Goal: Information Seeking & Learning: Learn about a topic

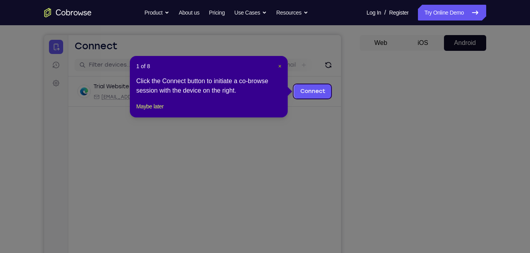
click at [278, 65] on span "×" at bounding box center [279, 66] width 3 height 6
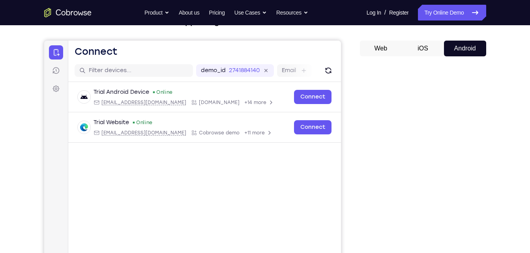
scroll to position [62, 0]
click at [429, 49] on button "iOS" at bounding box center [423, 48] width 42 height 16
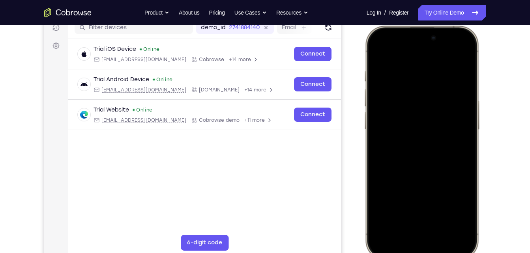
scroll to position [139, 0]
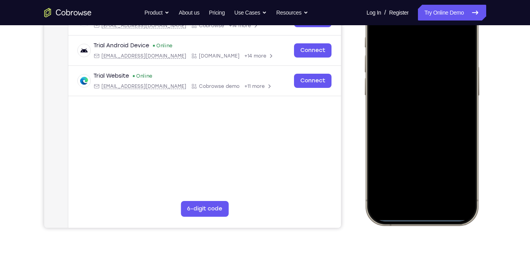
drag, startPoint x: 428, startPoint y: 219, endPoint x: 411, endPoint y: 84, distance: 136.5
click at [411, 84] on div at bounding box center [421, 108] width 104 height 225
click at [418, 219] on div at bounding box center [421, 108] width 104 height 225
drag, startPoint x: 418, startPoint y: 219, endPoint x: 427, endPoint y: 68, distance: 151.7
click at [427, 68] on div at bounding box center [421, 108] width 104 height 225
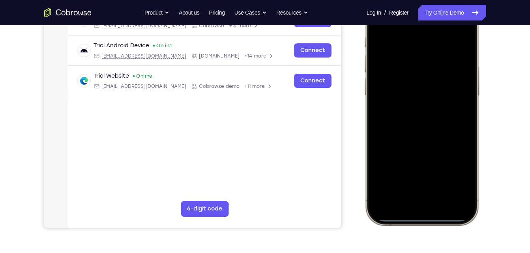
drag, startPoint x: 426, startPoint y: 217, endPoint x: 430, endPoint y: 155, distance: 62.1
click at [430, 155] on div at bounding box center [421, 108] width 104 height 225
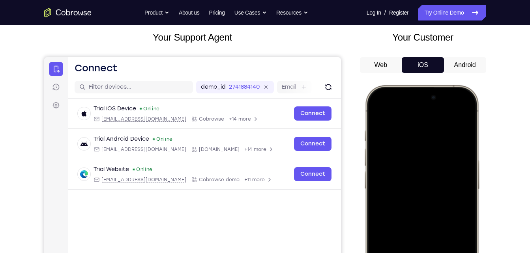
scroll to position [45, 0]
drag, startPoint x: 421, startPoint y: 112, endPoint x: 431, endPoint y: 273, distance: 162.1
click at [431, 253] on div at bounding box center [421, 202] width 104 height 225
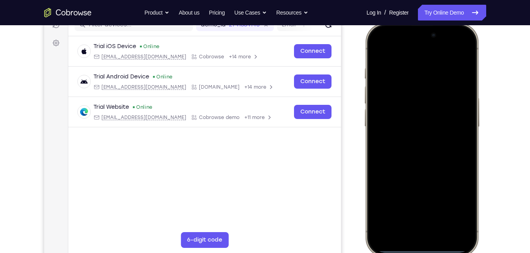
scroll to position [127, 0]
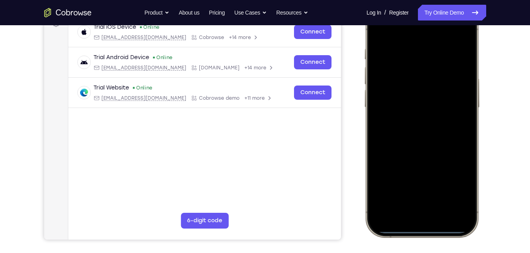
drag, startPoint x: 421, startPoint y: 228, endPoint x: 425, endPoint y: 209, distance: 19.4
click at [425, 209] on div at bounding box center [421, 120] width 104 height 225
drag, startPoint x: 422, startPoint y: 232, endPoint x: 423, endPoint y: 178, distance: 53.7
click at [423, 178] on div at bounding box center [421, 120] width 104 height 225
drag, startPoint x: 415, startPoint y: 229, endPoint x: 436, endPoint y: 124, distance: 107.0
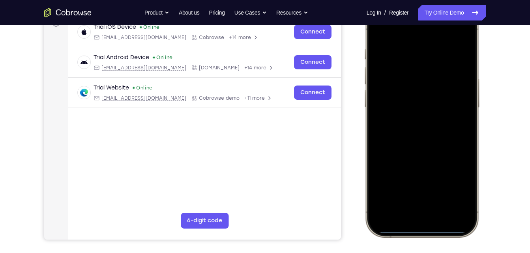
click at [436, 124] on div at bounding box center [421, 120] width 104 height 225
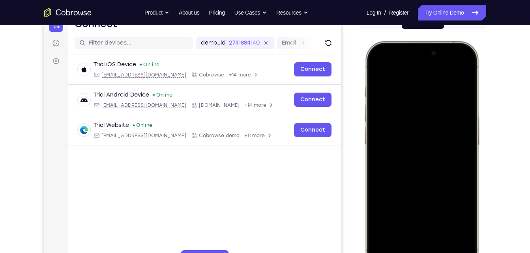
scroll to position [89, 0]
drag, startPoint x: 389, startPoint y: 48, endPoint x: 397, endPoint y: 153, distance: 104.9
click at [397, 153] on div at bounding box center [421, 158] width 104 height 225
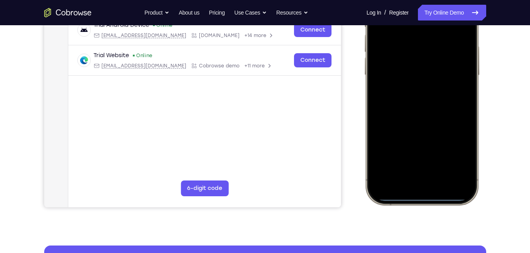
scroll to position [160, 0]
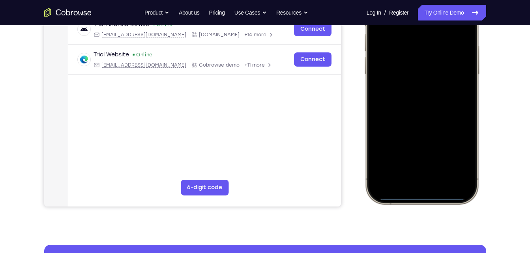
drag, startPoint x: 416, startPoint y: 196, endPoint x: 435, endPoint y: 126, distance: 72.4
click at [435, 126] on div at bounding box center [421, 87] width 104 height 225
drag, startPoint x: 423, startPoint y: 198, endPoint x: 436, endPoint y: 141, distance: 57.8
click at [436, 141] on div at bounding box center [421, 87] width 104 height 225
drag, startPoint x: 426, startPoint y: 198, endPoint x: 431, endPoint y: 194, distance: 6.7
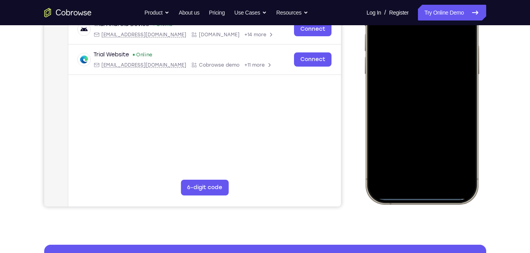
click at [431, 194] on div at bounding box center [421, 87] width 104 height 225
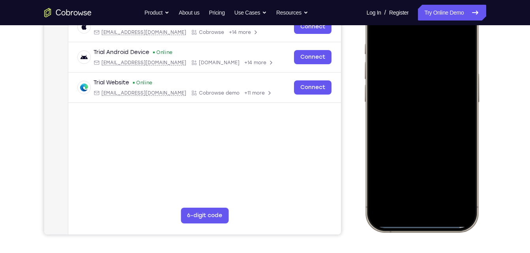
scroll to position [114, 0]
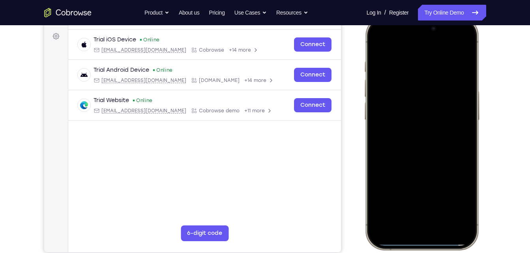
drag, startPoint x: 460, startPoint y: 28, endPoint x: 457, endPoint y: 106, distance: 77.4
click at [457, 106] on div at bounding box center [421, 133] width 104 height 225
drag, startPoint x: 424, startPoint y: 240, endPoint x: 440, endPoint y: 190, distance: 52.3
click at [440, 190] on div at bounding box center [421, 133] width 104 height 225
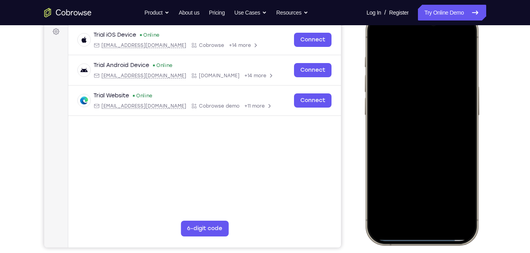
scroll to position [119, 0]
drag, startPoint x: 414, startPoint y: 239, endPoint x: 437, endPoint y: 187, distance: 56.7
click at [437, 187] on div at bounding box center [421, 128] width 104 height 225
drag, startPoint x: 416, startPoint y: 240, endPoint x: 441, endPoint y: 135, distance: 108.0
click at [441, 135] on div at bounding box center [421, 128] width 104 height 225
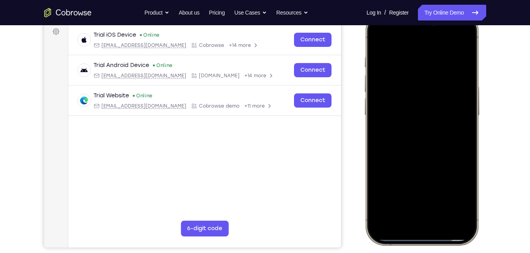
drag, startPoint x: 420, startPoint y: 238, endPoint x: 428, endPoint y: 128, distance: 110.4
click at [428, 128] on div at bounding box center [421, 128] width 104 height 225
drag, startPoint x: 414, startPoint y: 238, endPoint x: 432, endPoint y: 150, distance: 88.9
click at [432, 150] on div at bounding box center [421, 128] width 104 height 225
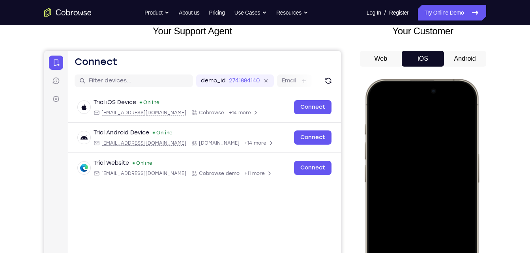
scroll to position [50, 0]
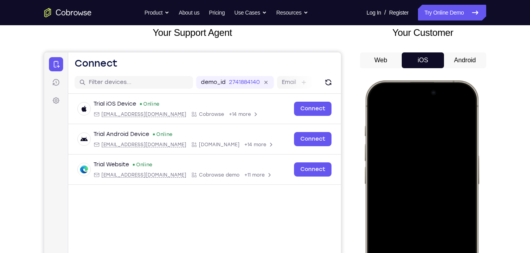
click at [390, 61] on button "Web" at bounding box center [381, 60] width 42 height 16
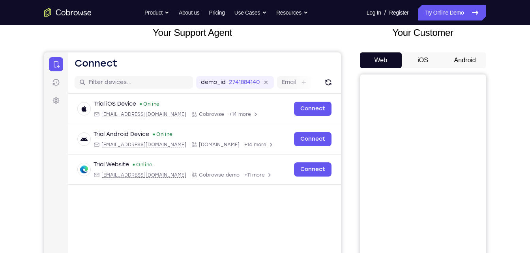
click at [459, 60] on button "Android" at bounding box center [465, 60] width 42 height 16
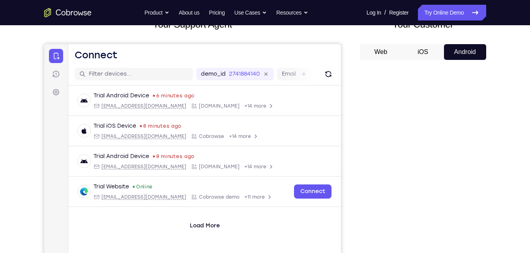
scroll to position [57, 0]
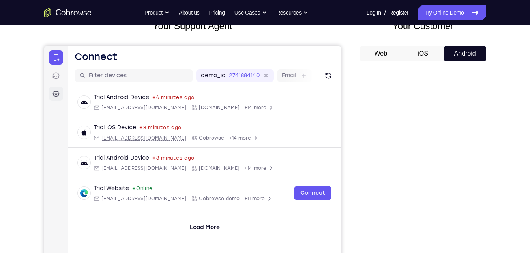
click at [57, 92] on icon at bounding box center [55, 94] width 7 height 7
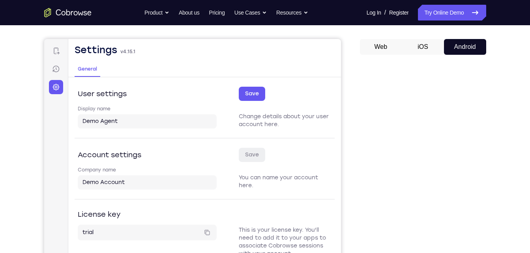
scroll to position [58, 0]
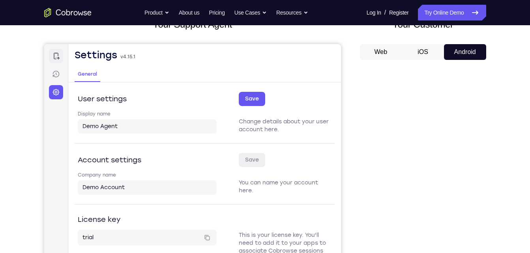
click at [55, 56] on icon at bounding box center [56, 56] width 8 height 8
